Goal: Transaction & Acquisition: Download file/media

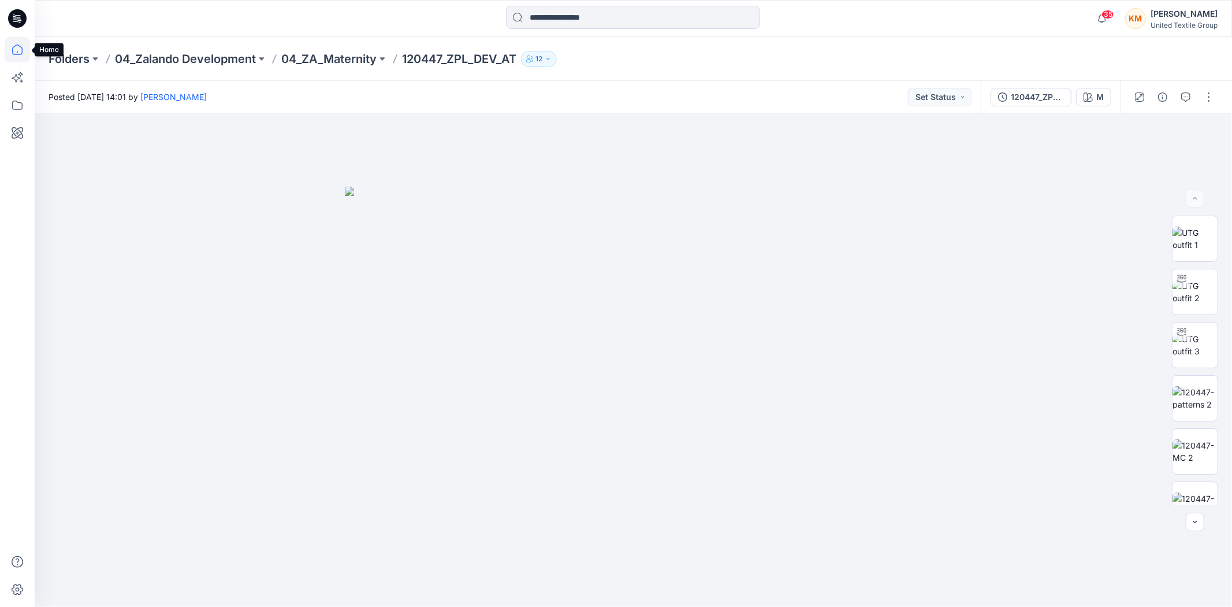
click at [19, 50] on icon at bounding box center [17, 49] width 25 height 25
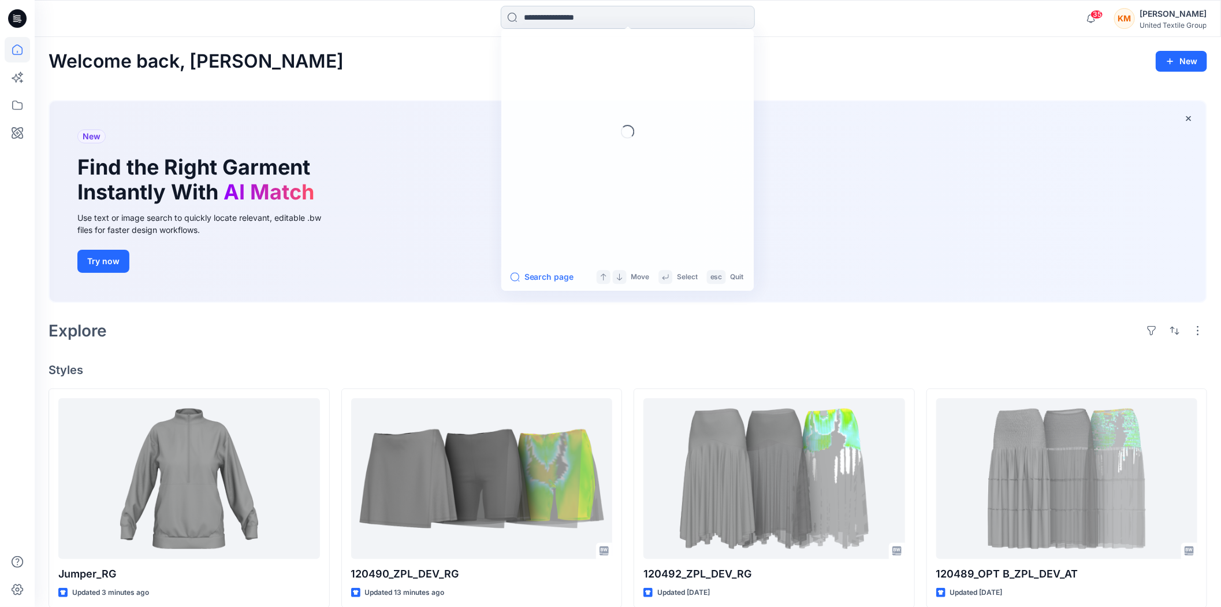
click at [530, 16] on input at bounding box center [628, 17] width 254 height 23
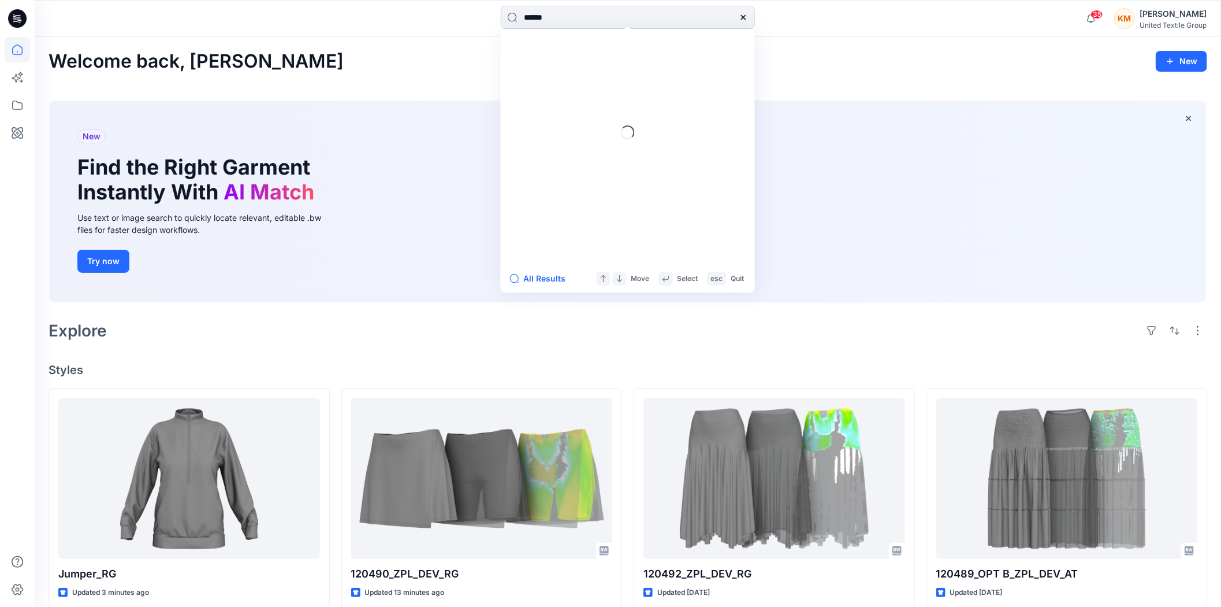
type input "******"
click at [552, 65] on mark "120304" at bounding box center [540, 63] width 33 height 13
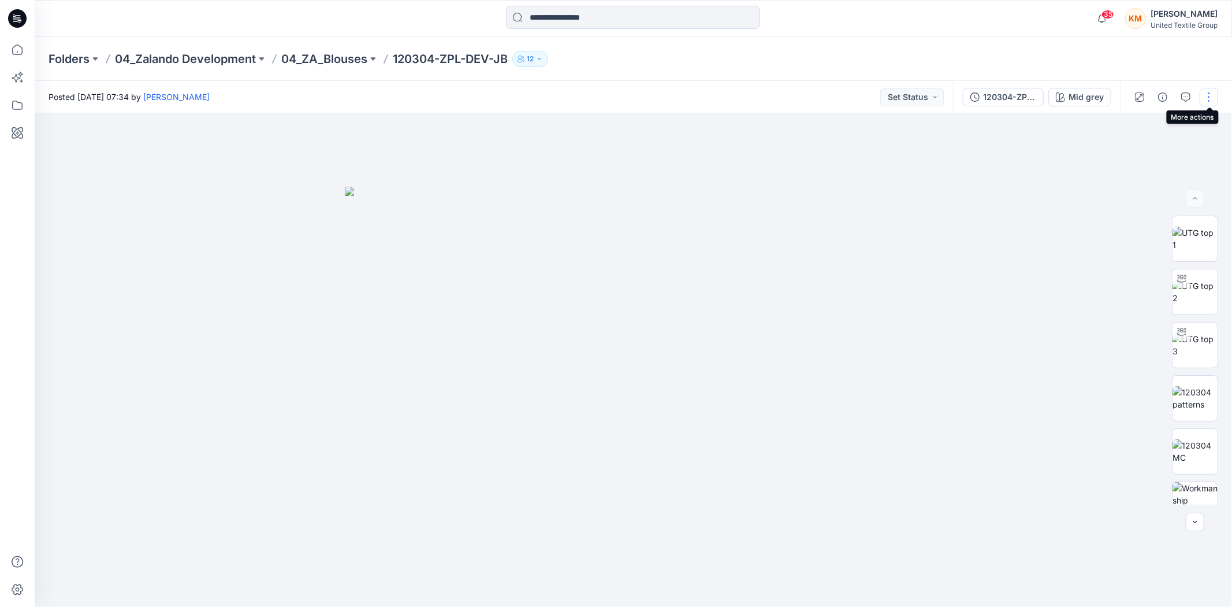
click at [1206, 95] on button "button" at bounding box center [1209, 97] width 18 height 18
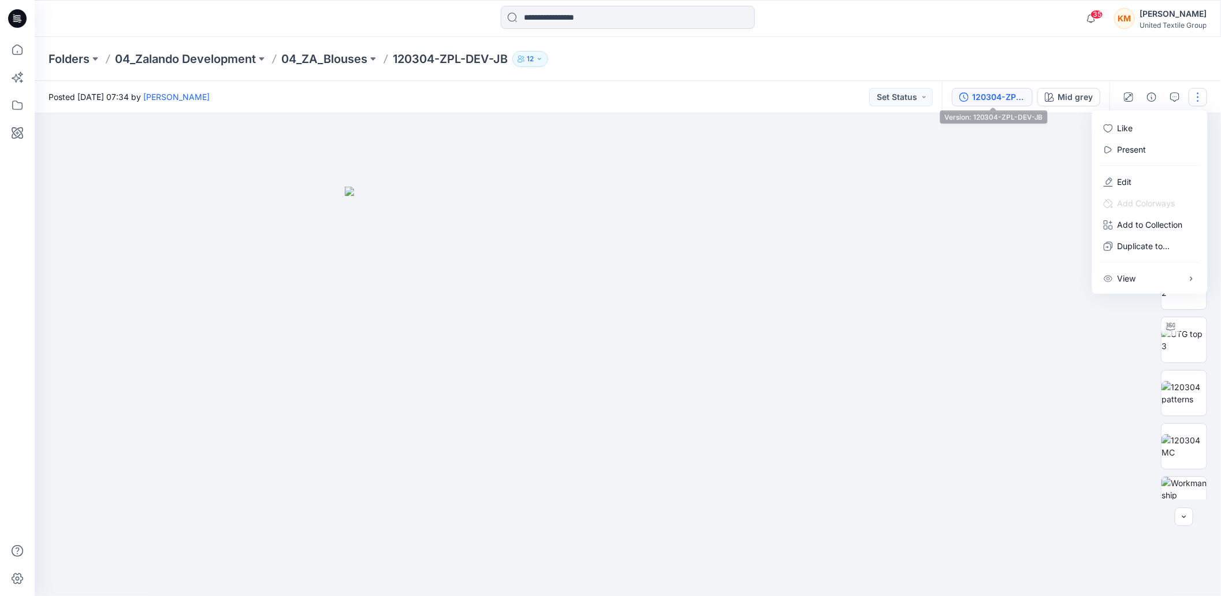
click at [1005, 101] on div "120304-ZPL-DEV-JB" at bounding box center [998, 97] width 53 height 13
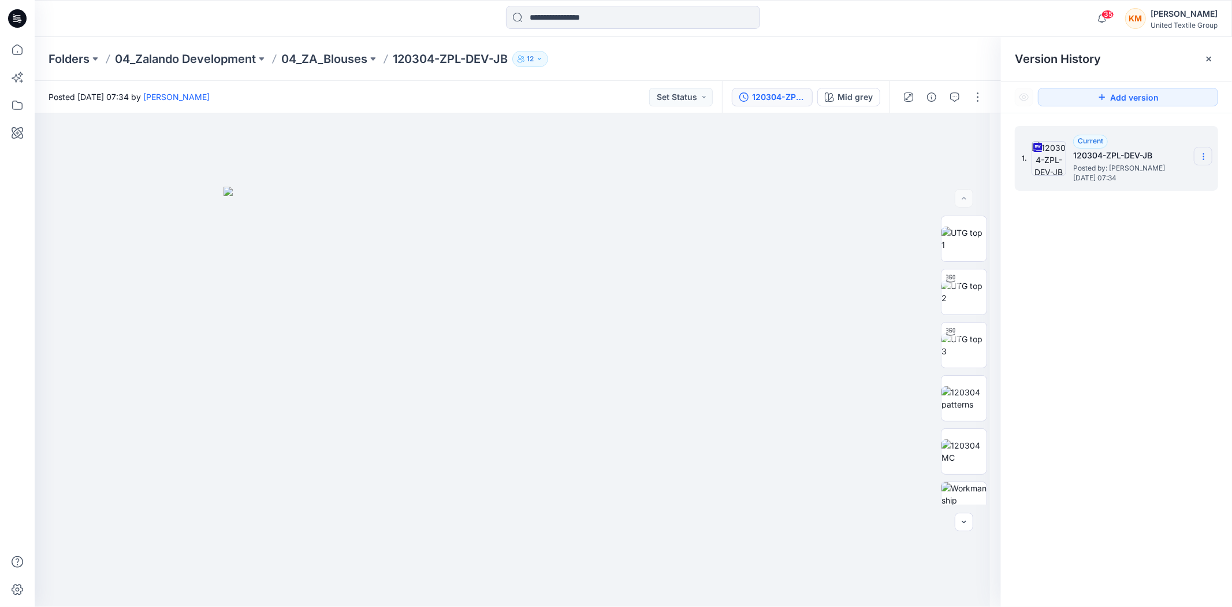
click at [1205, 158] on icon at bounding box center [1203, 156] width 9 height 9
click at [1159, 177] on span "Download Source BW File" at bounding box center [1145, 180] width 97 height 14
